Goal: Find specific page/section: Find specific page/section

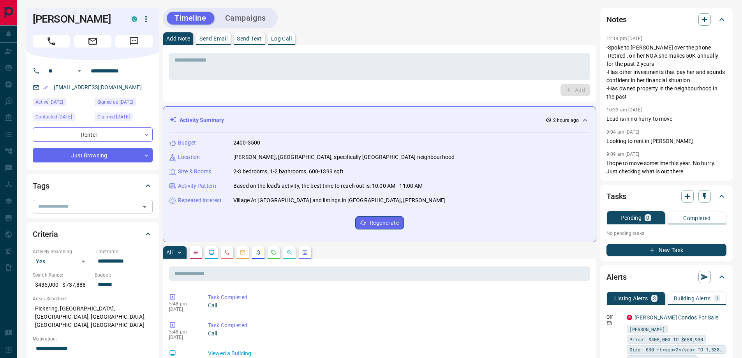
click at [146, 207] on icon "Open" at bounding box center [144, 206] width 9 height 9
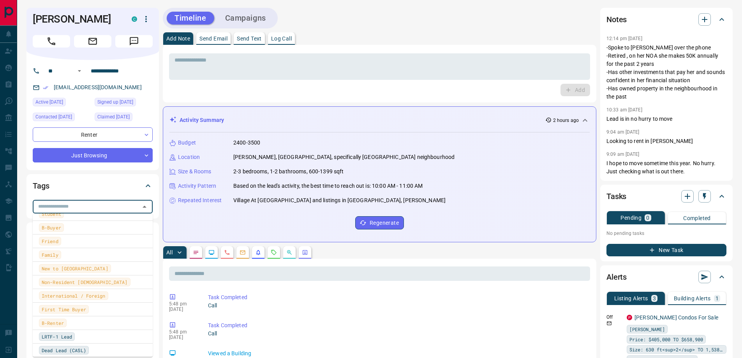
scroll to position [273, 0]
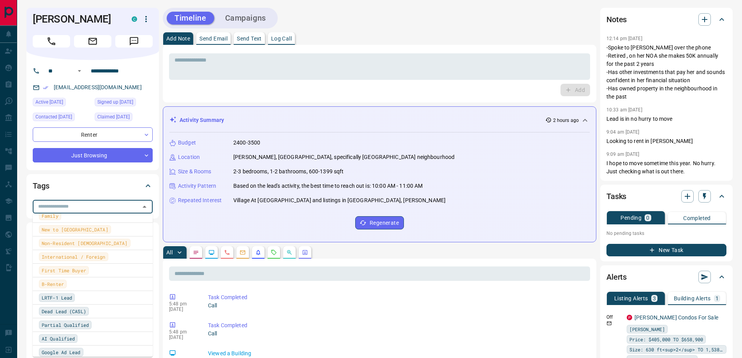
click at [60, 286] on span "B-Renter" at bounding box center [53, 284] width 22 height 8
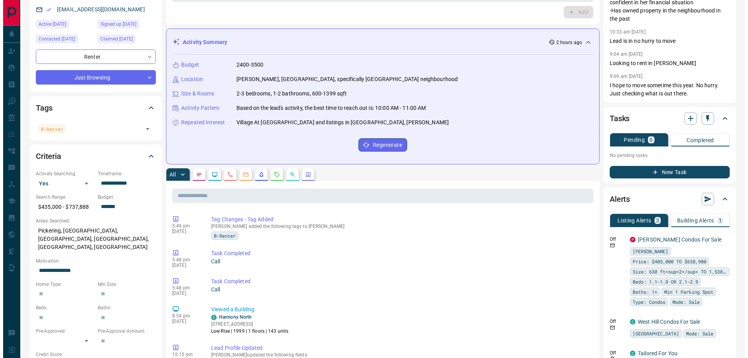
scroll to position [0, 0]
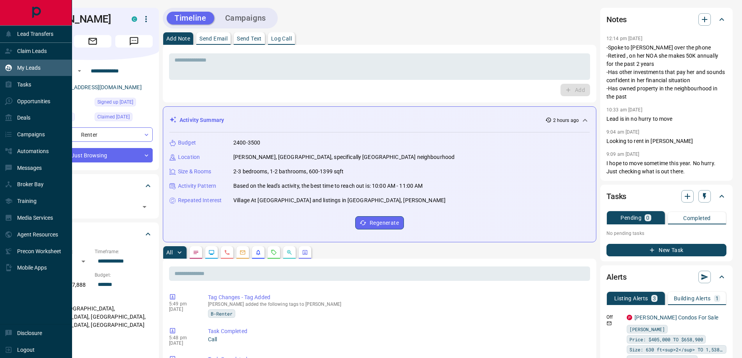
click at [41, 65] on p "My Leads" at bounding box center [28, 68] width 23 height 6
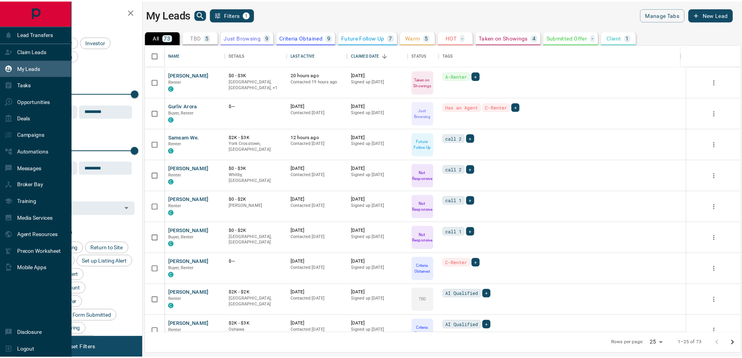
scroll to position [283, 595]
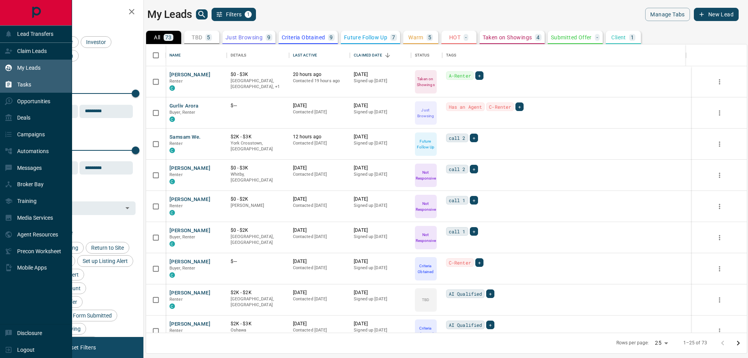
click at [32, 87] on div "Tasks" at bounding box center [36, 84] width 72 height 17
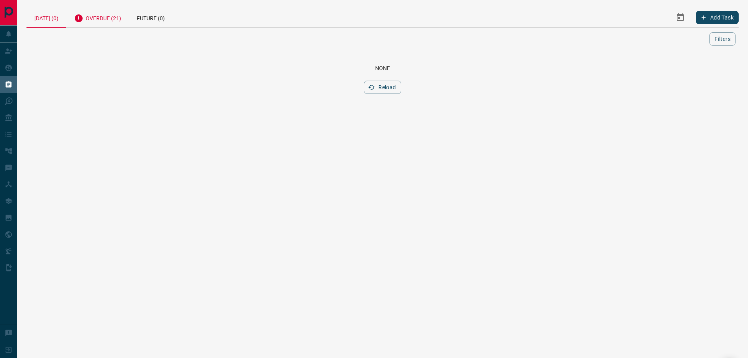
click at [101, 21] on div "Overdue (21)" at bounding box center [97, 17] width 63 height 19
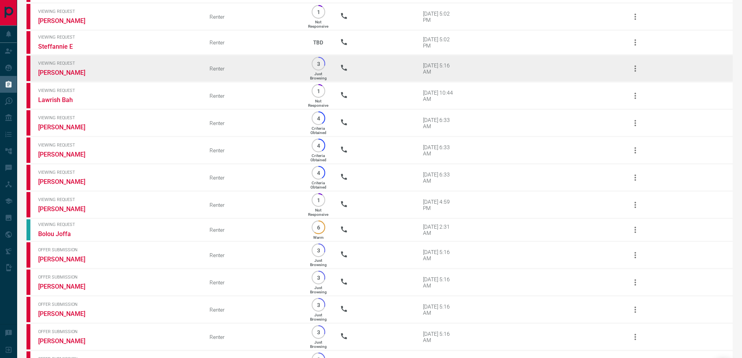
scroll to position [292, 0]
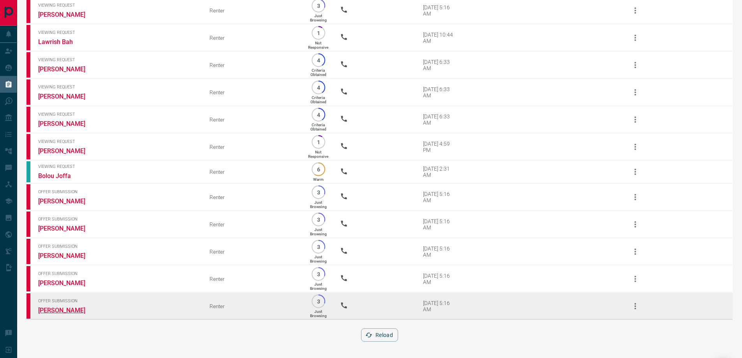
click at [59, 311] on link "[PERSON_NAME]" at bounding box center [67, 310] width 58 height 7
